Goal: Task Accomplishment & Management: Manage account settings

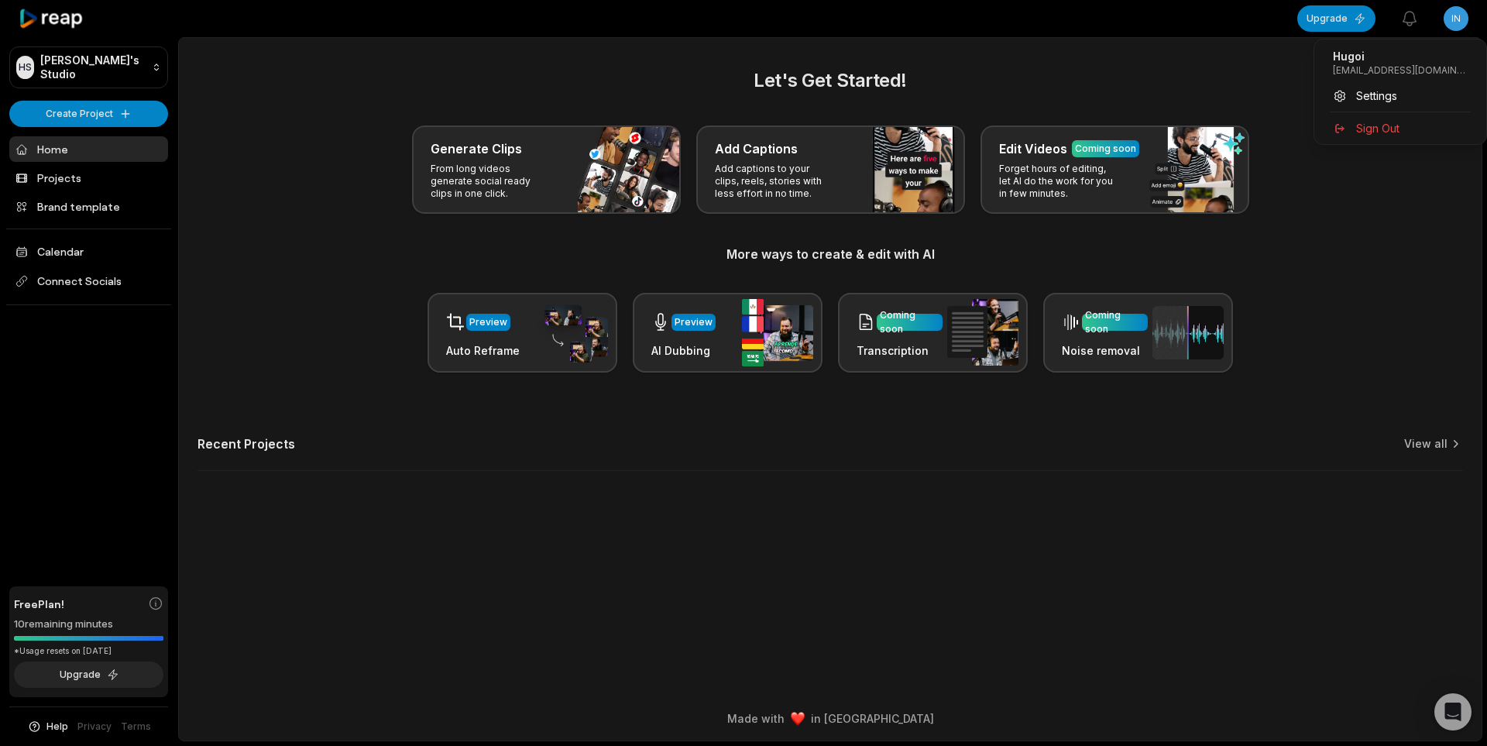
click at [1453, 8] on html "HS Hugoi's Studio Create Project Home Projects Brand template Calendar Connect …" at bounding box center [743, 373] width 1487 height 746
click at [1390, 141] on div "Hugoi inbox2@scatterteam.com Settings Sign Out" at bounding box center [1399, 92] width 173 height 106
click at [1388, 132] on span "Sign Out" at bounding box center [1377, 128] width 43 height 16
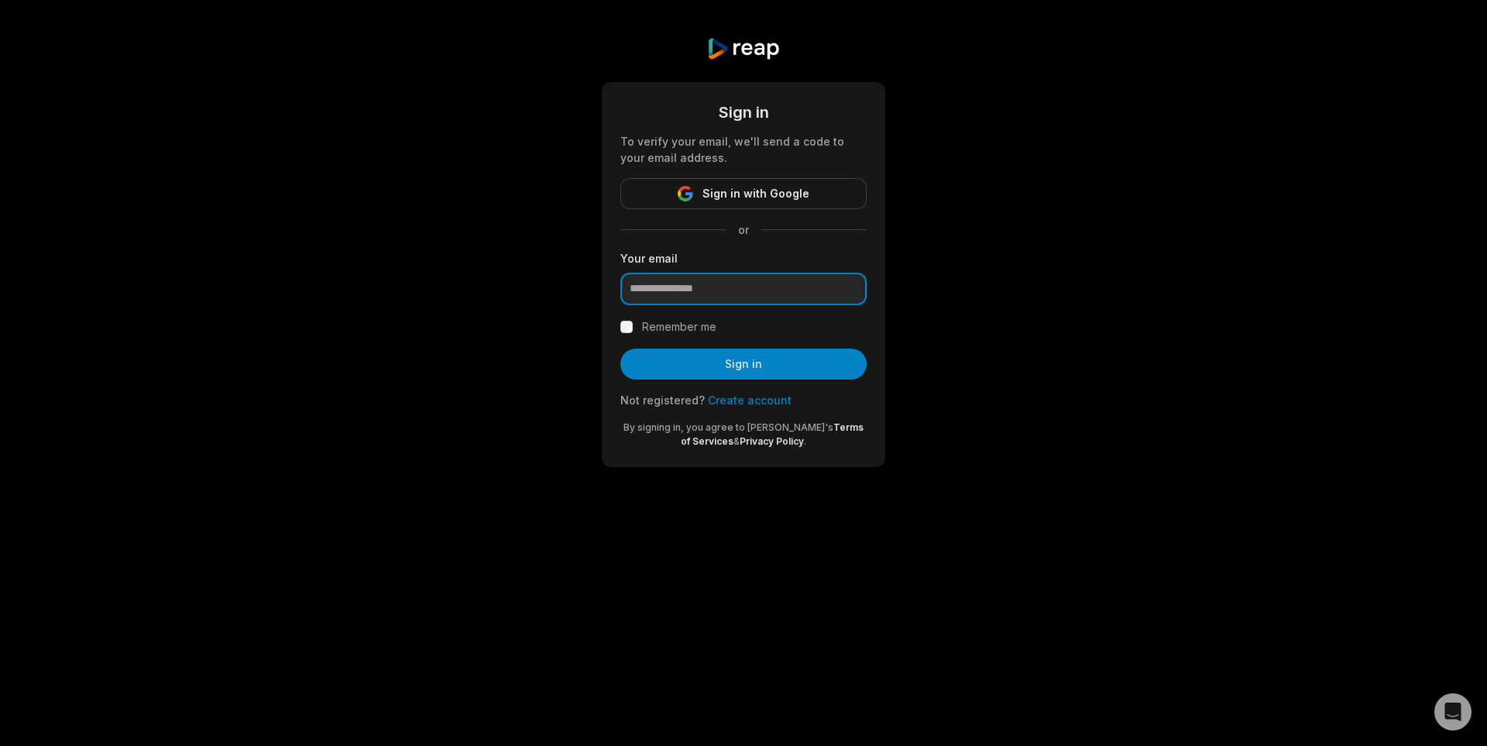
click at [757, 286] on input "email" at bounding box center [743, 289] width 246 height 33
click at [786, 202] on span "Sign in with Google" at bounding box center [755, 193] width 107 height 19
